Goal: Navigation & Orientation: Find specific page/section

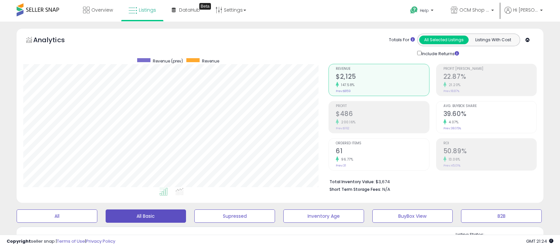
select select "**"
click at [106, 10] on span "Overview" at bounding box center [102, 10] width 22 height 7
